Goal: Find specific page/section: Locate item on page

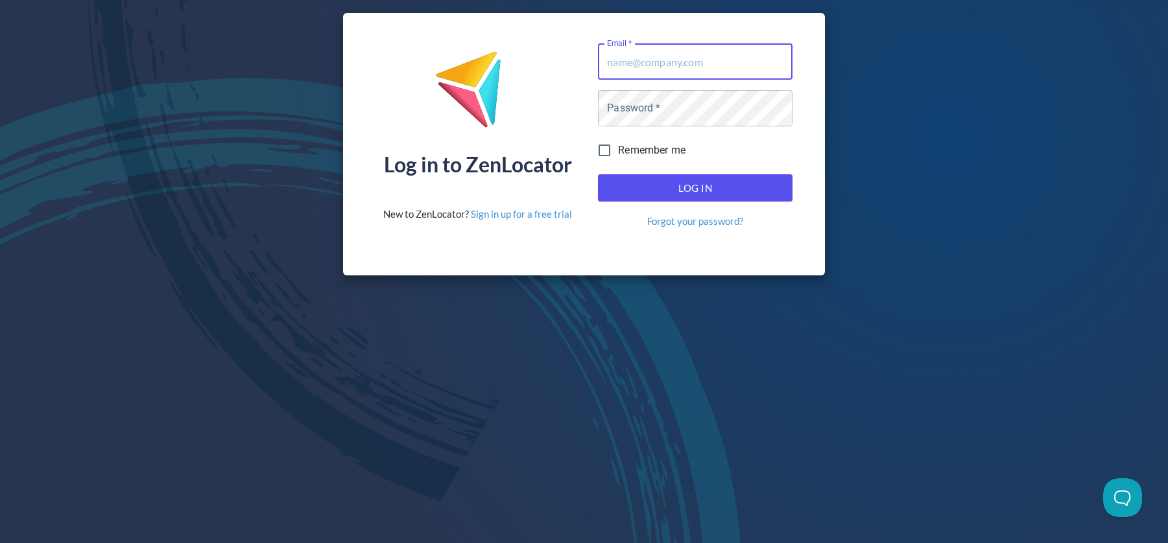
type input "[EMAIL_ADDRESS][DOMAIN_NAME]"
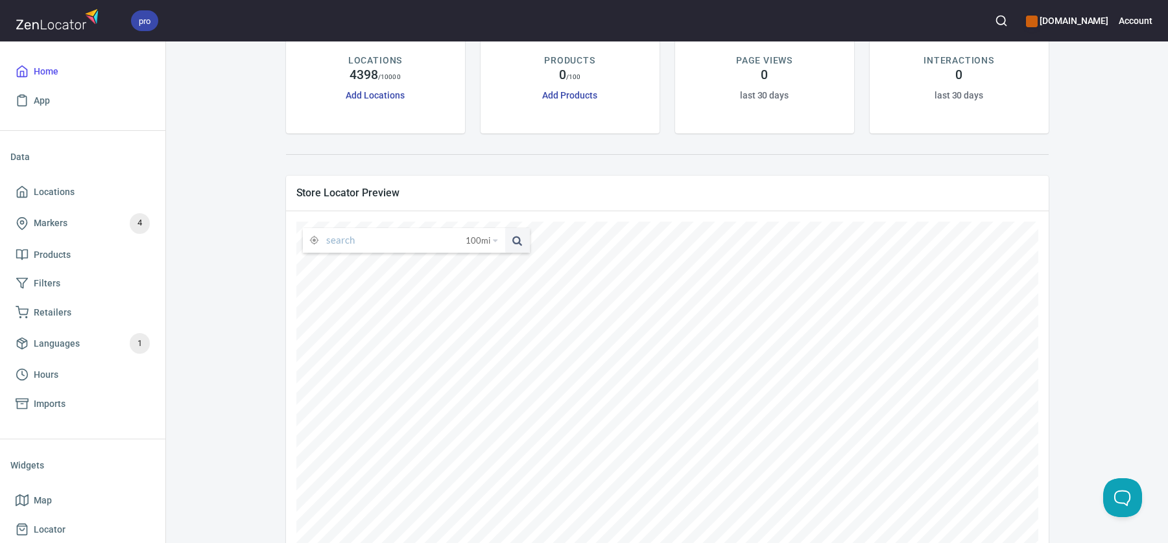
scroll to position [148, 0]
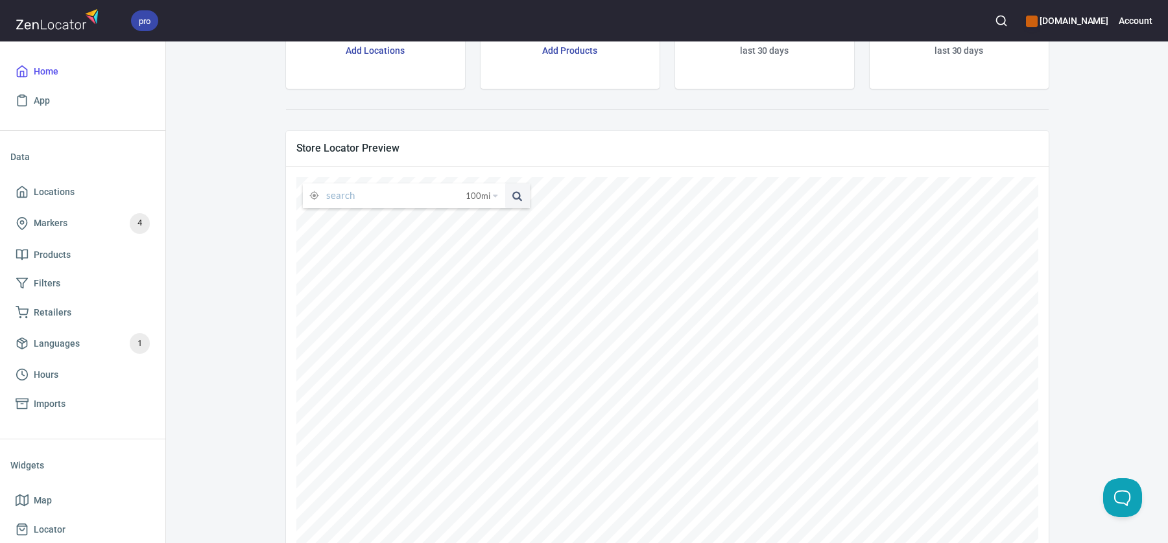
click at [373, 195] on input "text" at bounding box center [395, 195] width 139 height 25
click at [384, 220] on li "[GEOGRAPHIC_DATA][US_STATE], [GEOGRAPHIC_DATA]" at bounding box center [404, 221] width 202 height 24
type input "[GEOGRAPHIC_DATA][US_STATE], [GEOGRAPHIC_DATA]"
click at [299, 395] on icon at bounding box center [295, 396] width 8 height 8
click at [332, 377] on icon at bounding box center [326, 377] width 12 height 12
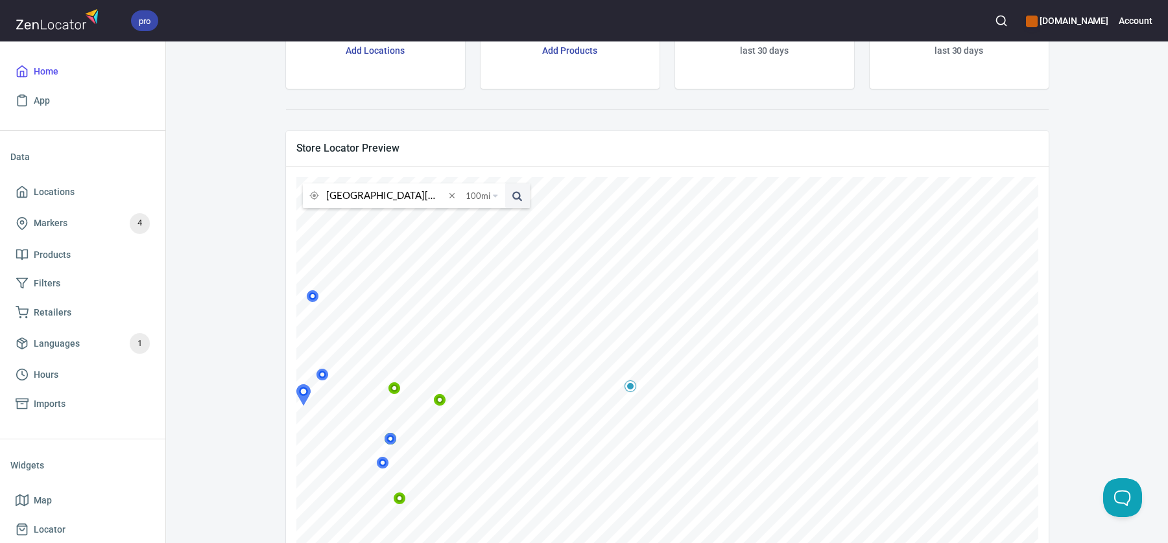
click at [329, 377] on icon at bounding box center [322, 375] width 12 height 12
click at [299, 313] on icon at bounding box center [293, 312] width 12 height 12
click at [350, 439] on icon at bounding box center [344, 438] width 12 height 12
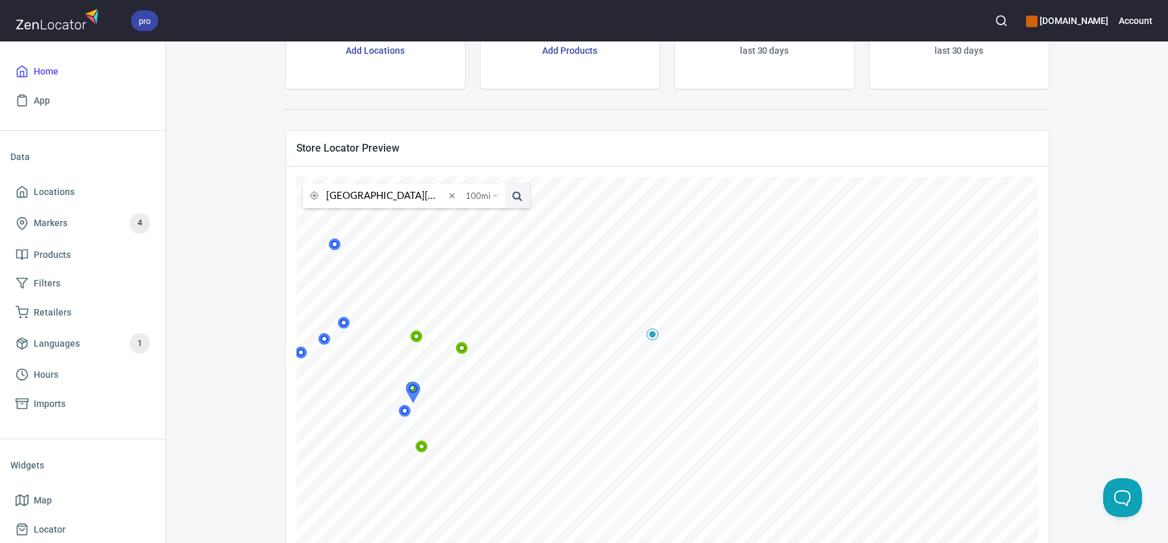
click at [408, 414] on icon at bounding box center [405, 411] width 8 height 8
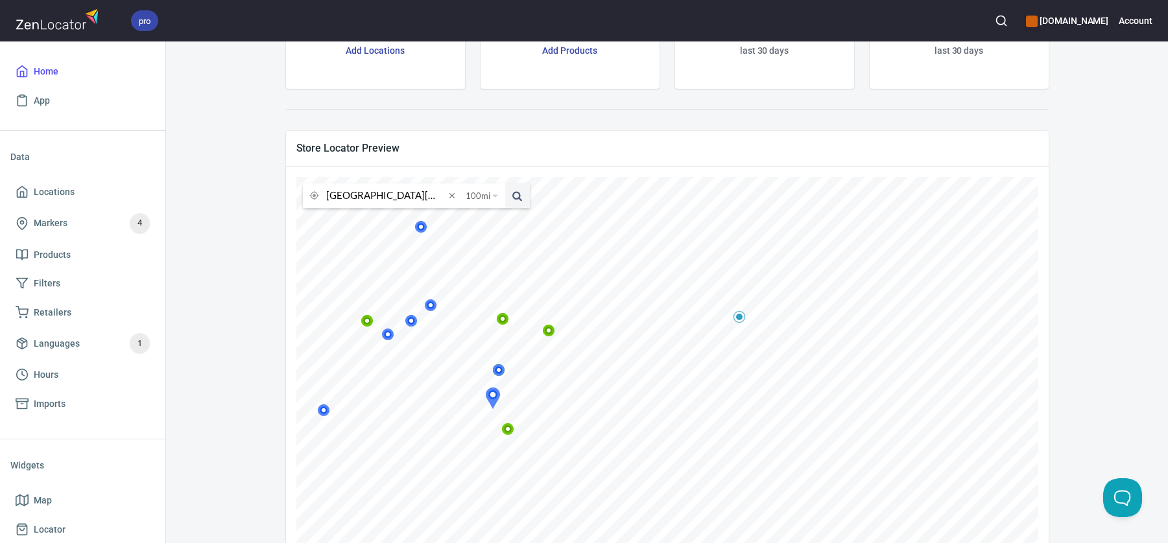
click at [327, 413] on icon at bounding box center [324, 410] width 8 height 8
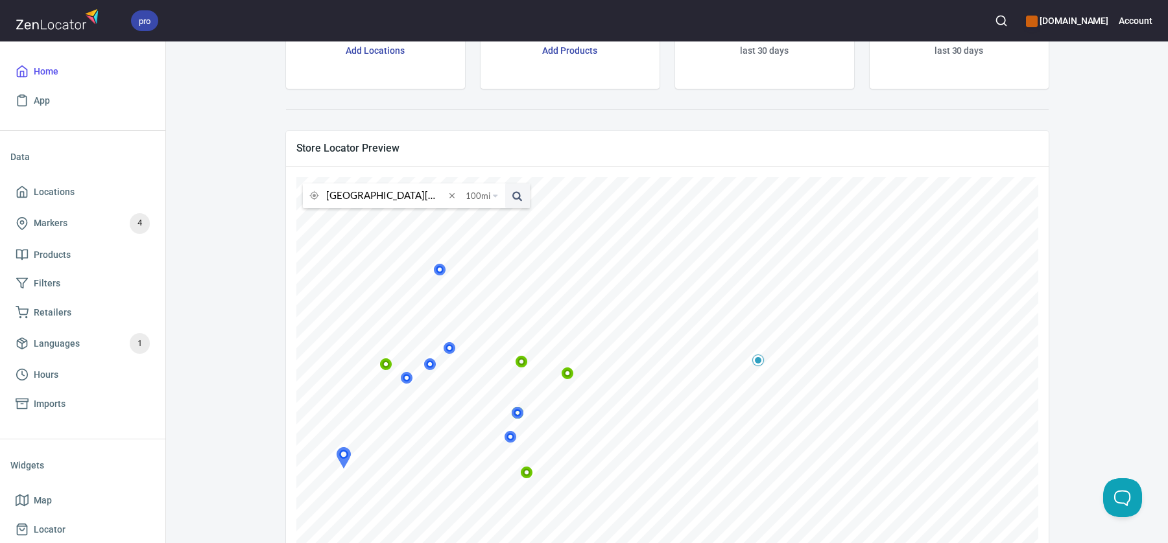
click at [525, 364] on icon at bounding box center [521, 362] width 8 height 8
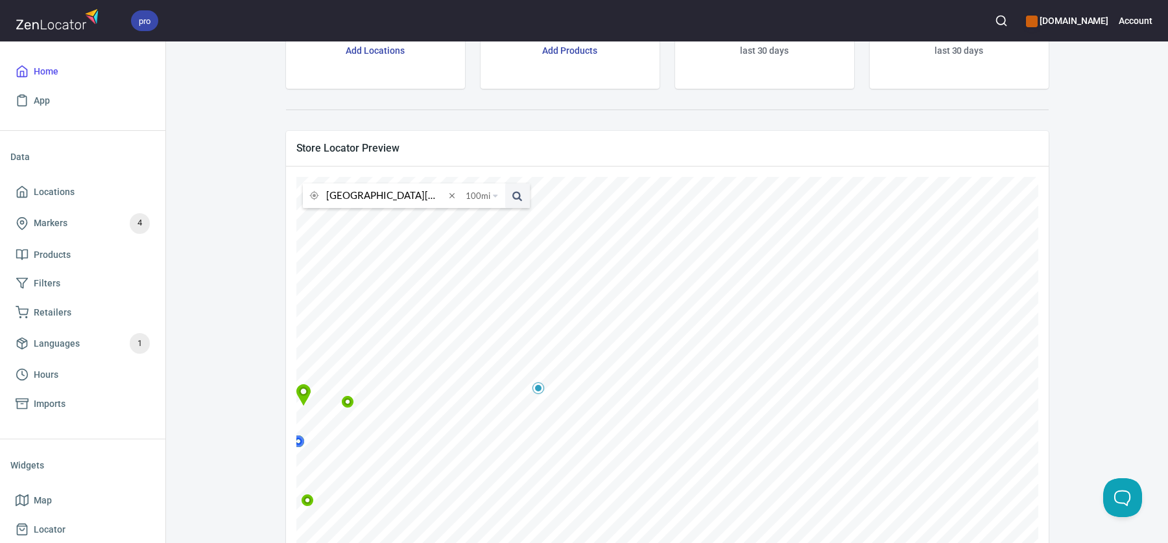
click at [224, 301] on icon at bounding box center [221, 298] width 8 height 8
click at [371, 386] on icon at bounding box center [364, 387] width 12 height 12
click at [332, 379] on icon at bounding box center [326, 377] width 12 height 12
